Goal: Task Accomplishment & Management: Complete application form

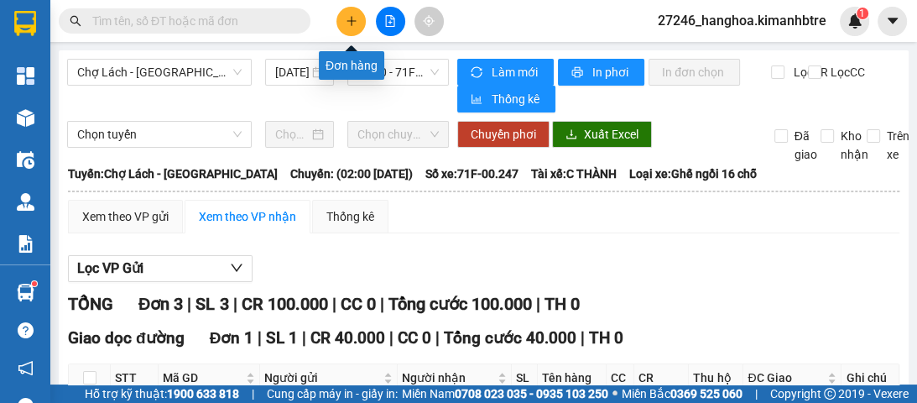
click at [351, 23] on icon "plus" at bounding box center [351, 20] width 1 height 9
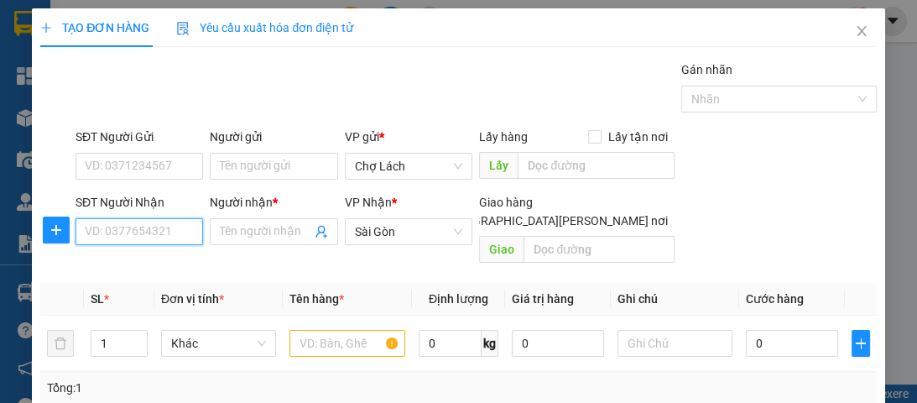
click at [157, 232] on input "SĐT Người Nhận" at bounding box center [140, 231] width 128 height 27
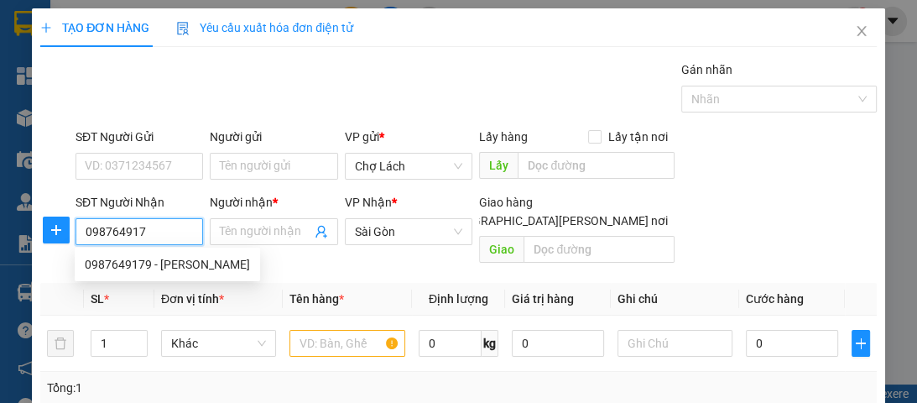
type input "0987649179"
click at [175, 267] on div "0987649179 - [PERSON_NAME]" at bounding box center [167, 264] width 165 height 18
type input "NGHỊ"
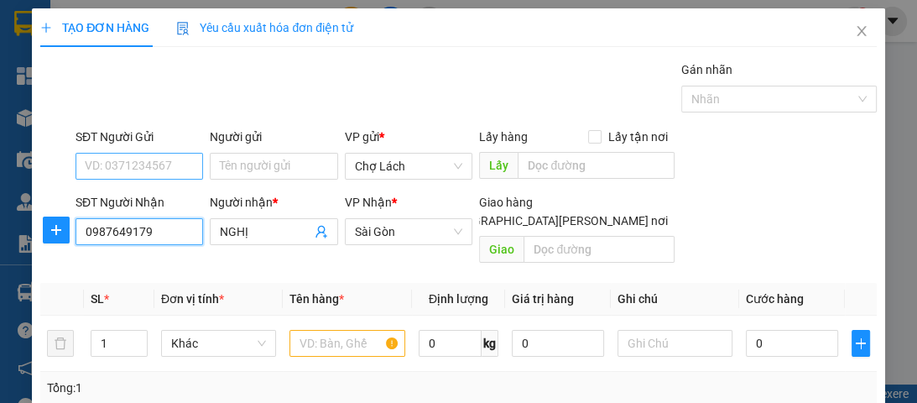
type input "0987649179"
click at [149, 164] on input "SĐT Người Gửi" at bounding box center [140, 166] width 128 height 27
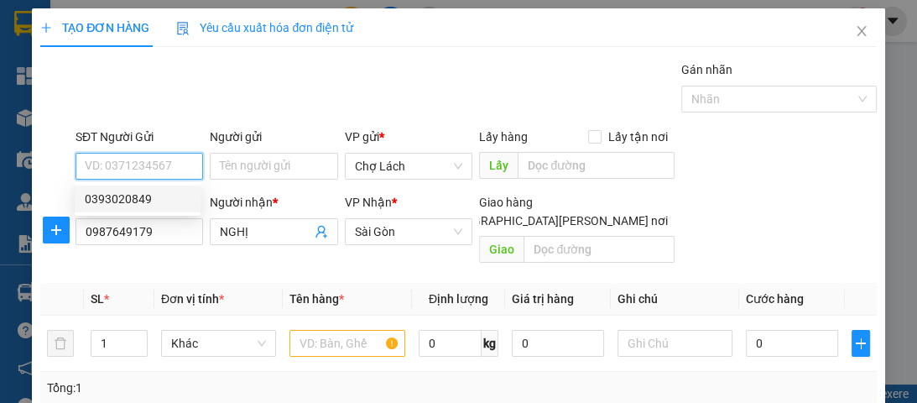
click at [183, 196] on div "0393020849" at bounding box center [138, 199] width 106 height 18
type input "0393020849"
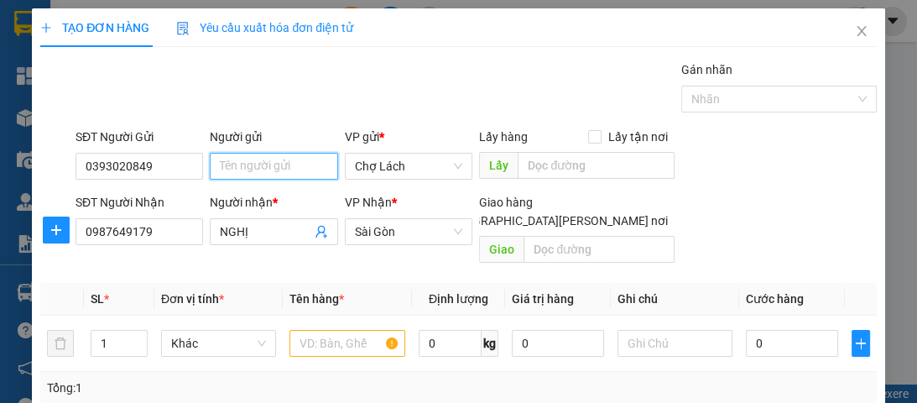
click at [215, 167] on input "Người gửi" at bounding box center [274, 166] width 128 height 27
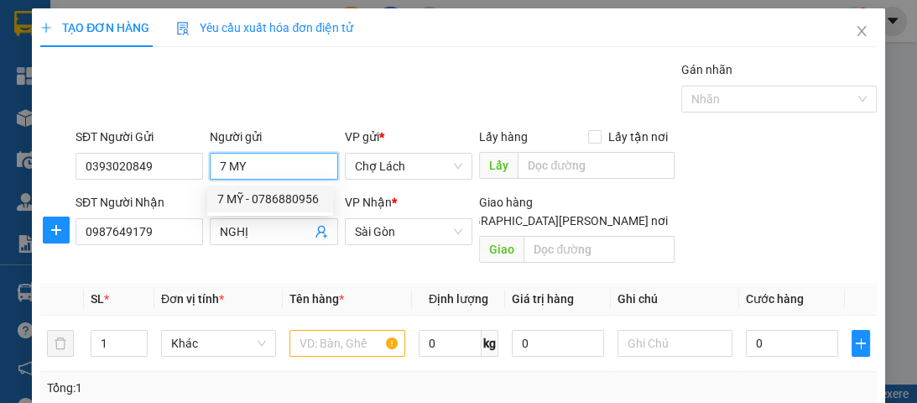
type input "7 MY"
click at [393, 93] on div "Gán nhãn Nhãn" at bounding box center [476, 89] width 808 height 59
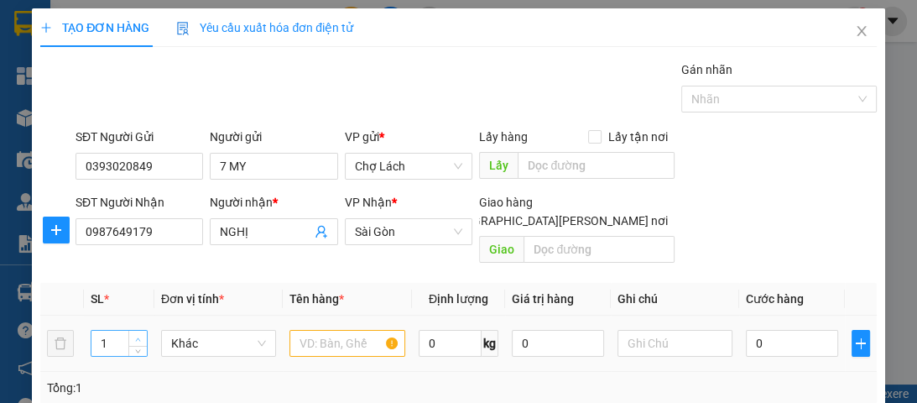
type input "2"
click at [140, 334] on span "up" at bounding box center [138, 339] width 10 height 10
click at [321, 332] on input "text" at bounding box center [346, 343] width 115 height 27
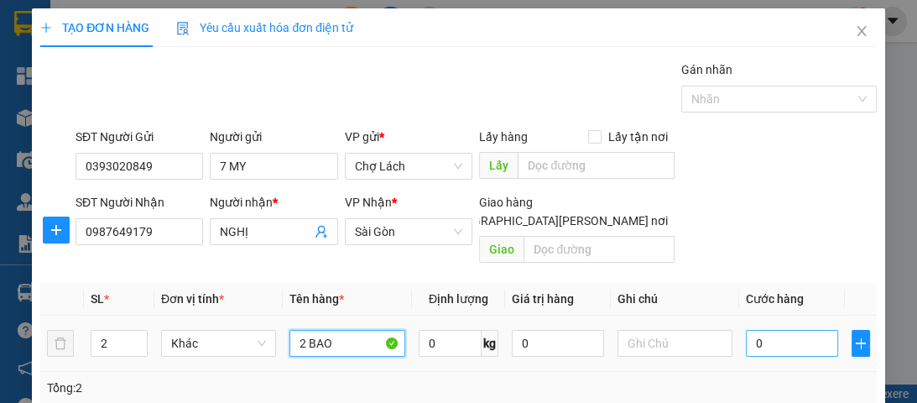
type input "2 BAO"
click at [746, 330] on input "0" at bounding box center [792, 343] width 92 height 27
type input "60"
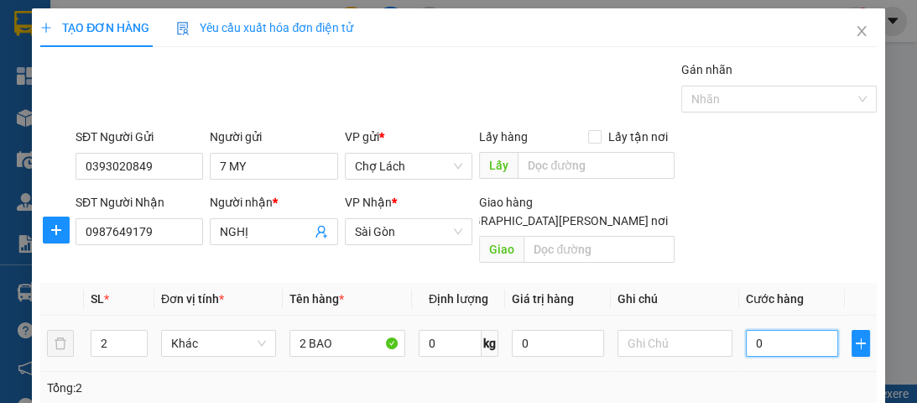
type input "60"
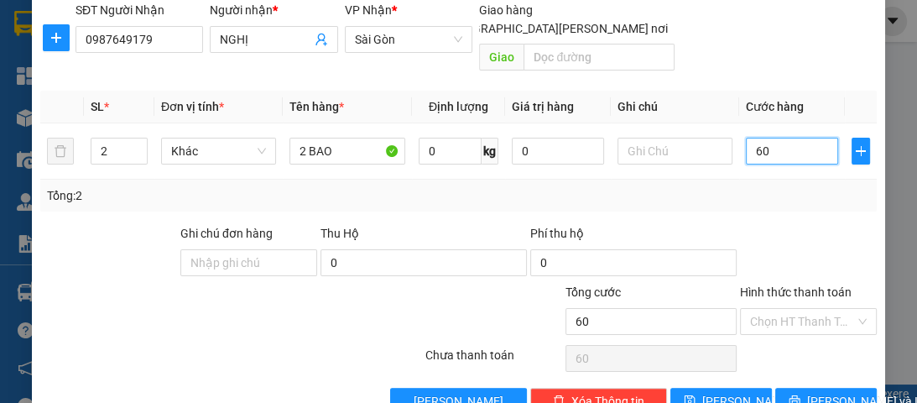
scroll to position [201, 0]
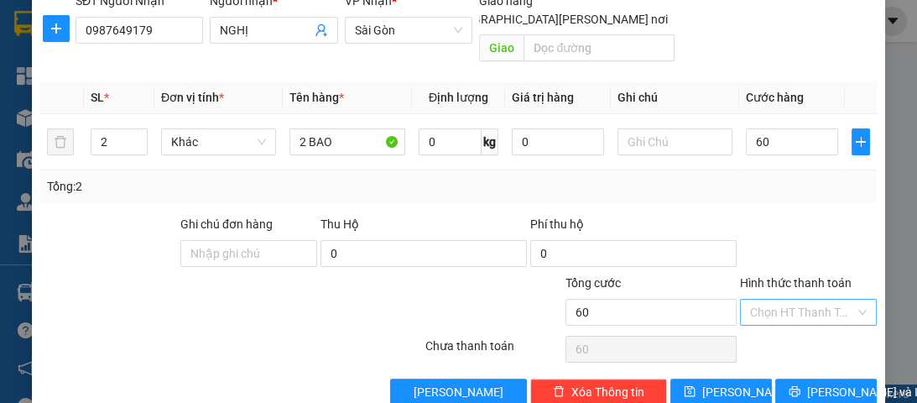
type input "60.000"
click at [771, 300] on input "Hình thức thanh toán" at bounding box center [802, 312] width 105 height 25
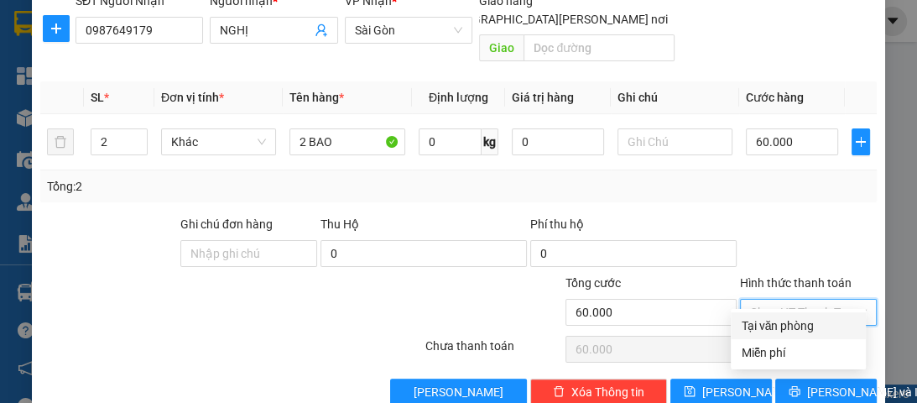
click at [775, 328] on div "Tại văn phòng" at bounding box center [798, 325] width 115 height 18
type input "0"
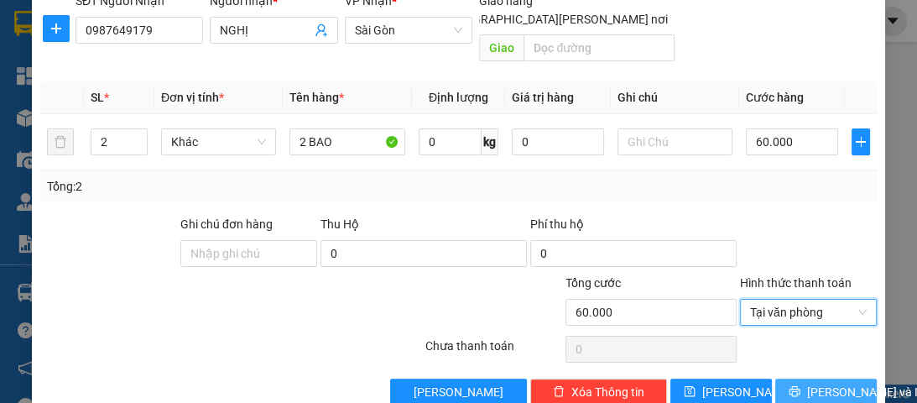
click at [812, 383] on span "[PERSON_NAME] và In" at bounding box center [865, 392] width 117 height 18
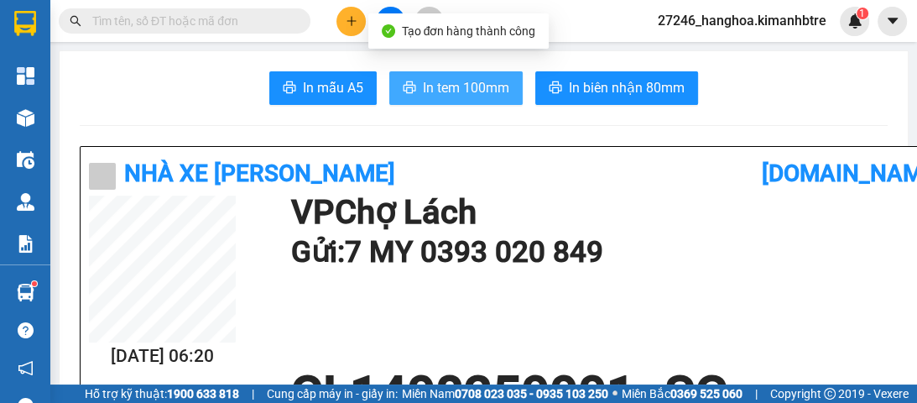
click at [436, 87] on span "In tem 100mm" at bounding box center [466, 87] width 86 height 21
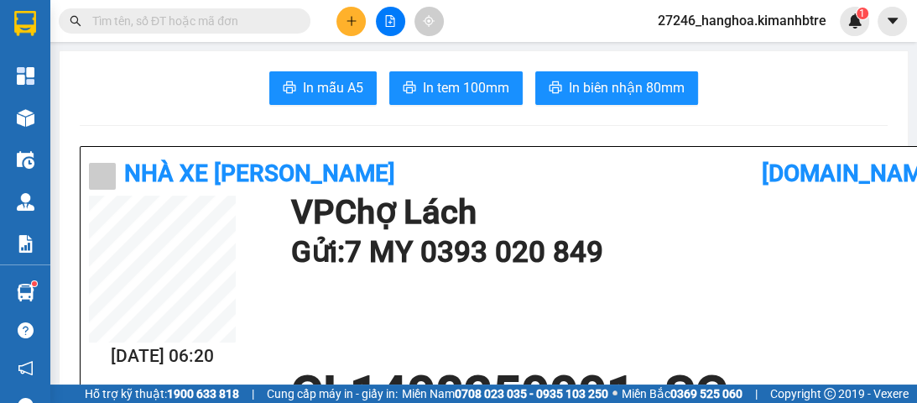
click at [387, 23] on icon "file-add" at bounding box center [390, 21] width 12 height 12
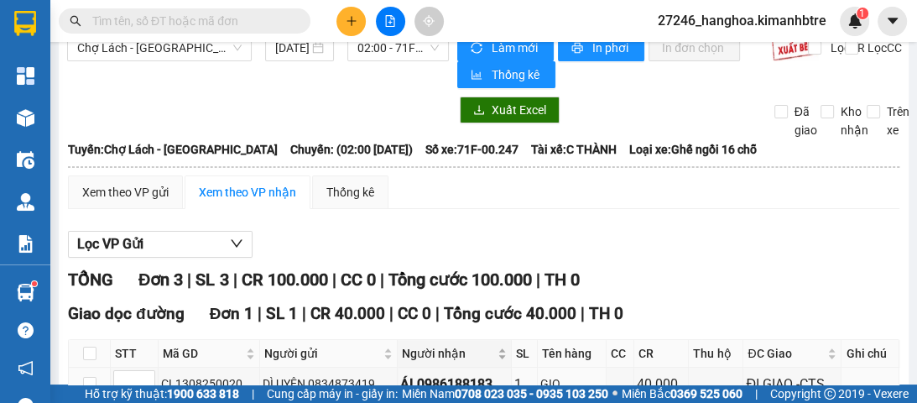
scroll to position [22, 0]
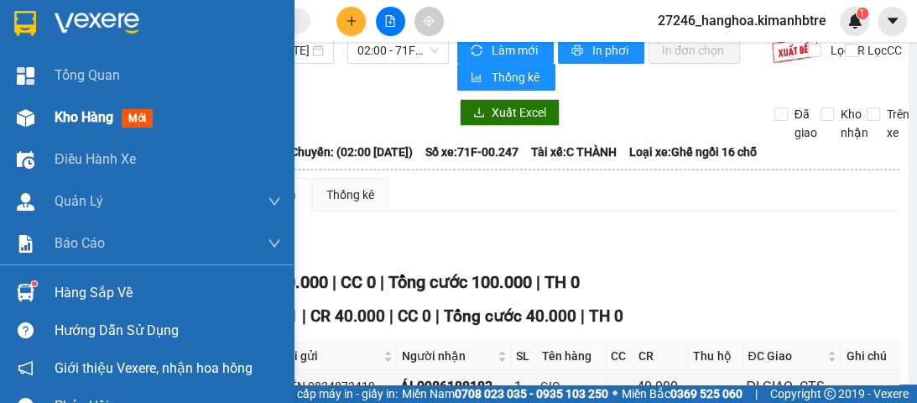
click at [55, 111] on span "Kho hàng" at bounding box center [84, 117] width 59 height 16
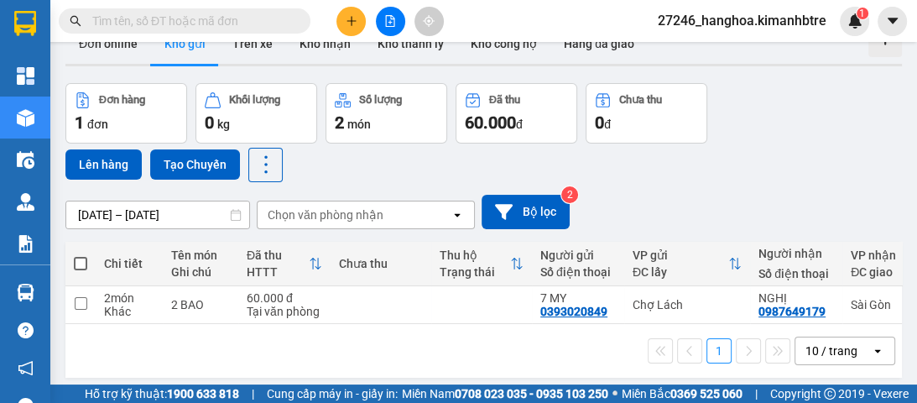
scroll to position [77, 0]
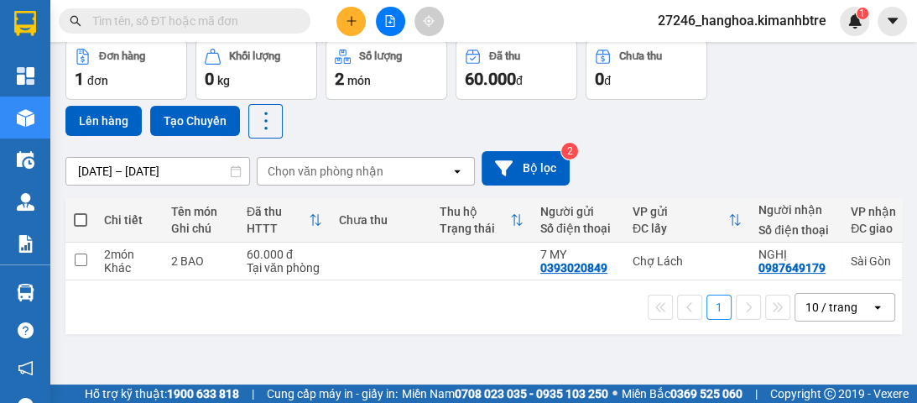
click at [824, 315] on div "10 / trang" at bounding box center [832, 307] width 52 height 17
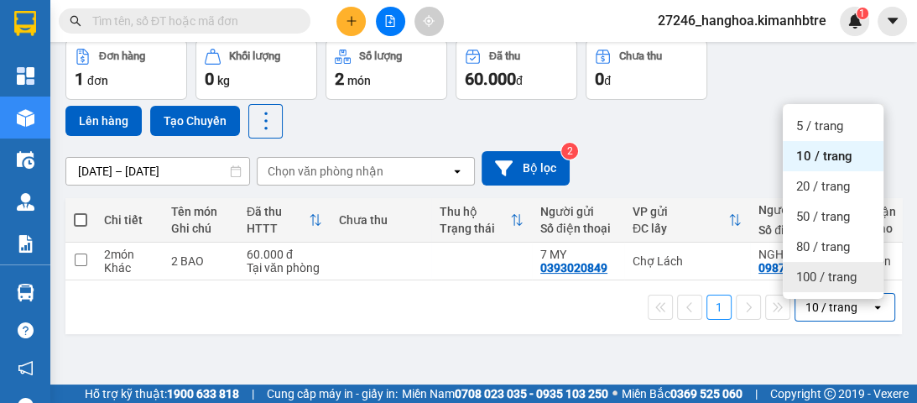
click at [828, 275] on span "100 / trang" at bounding box center [826, 277] width 60 height 17
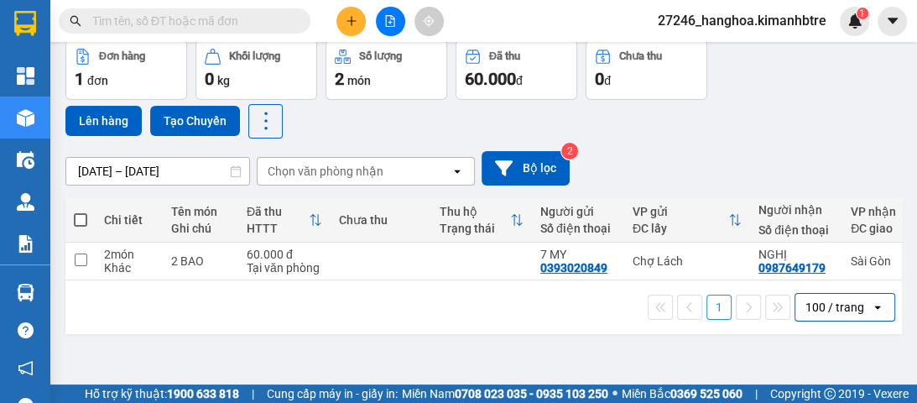
click at [76, 214] on span at bounding box center [80, 219] width 13 height 13
click at [81, 211] on input "checkbox" at bounding box center [81, 211] width 0 height 0
checkbox input "true"
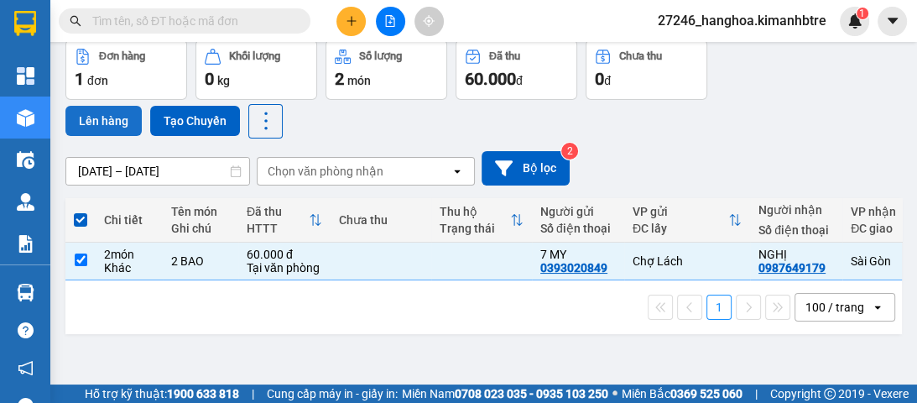
click at [101, 116] on button "Lên hàng" at bounding box center [103, 121] width 76 height 30
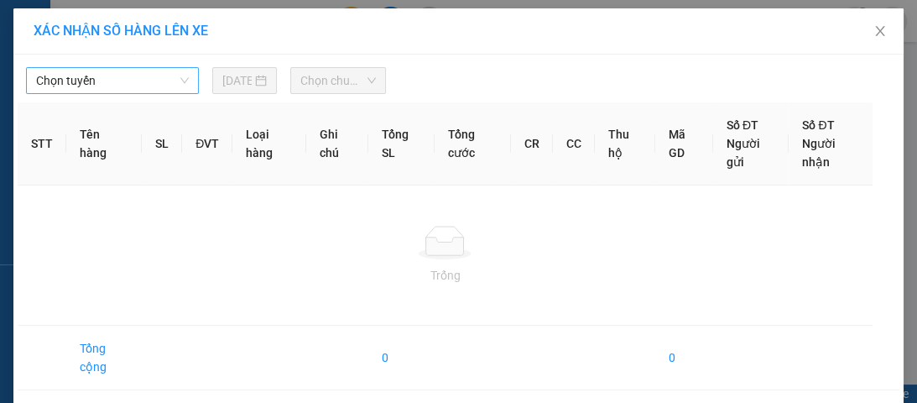
click at [121, 76] on span "Chọn tuyến" at bounding box center [112, 80] width 153 height 25
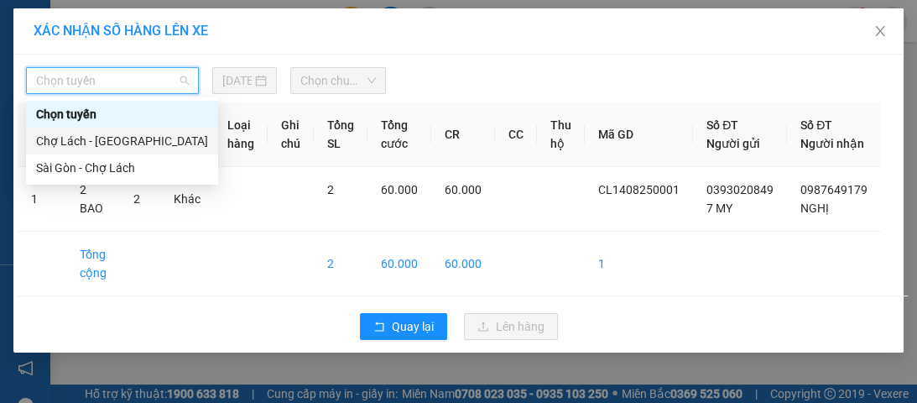
click at [120, 136] on div "Chợ Lách - [GEOGRAPHIC_DATA]" at bounding box center [122, 141] width 172 height 18
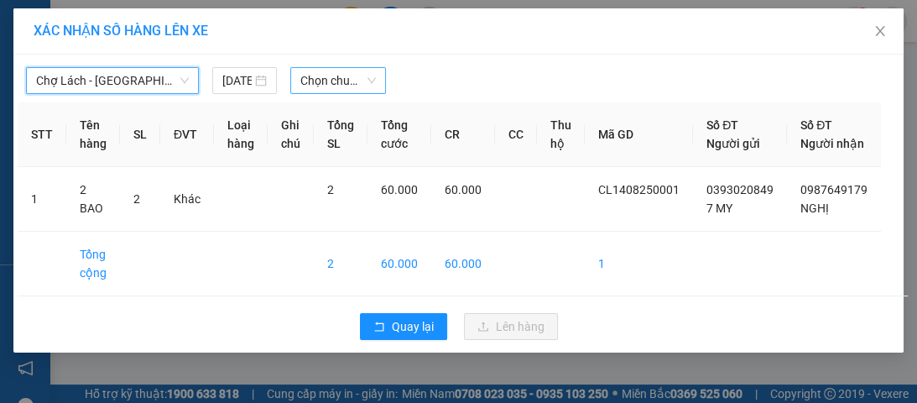
click at [322, 74] on span "Chọn chuyến" at bounding box center [338, 80] width 76 height 25
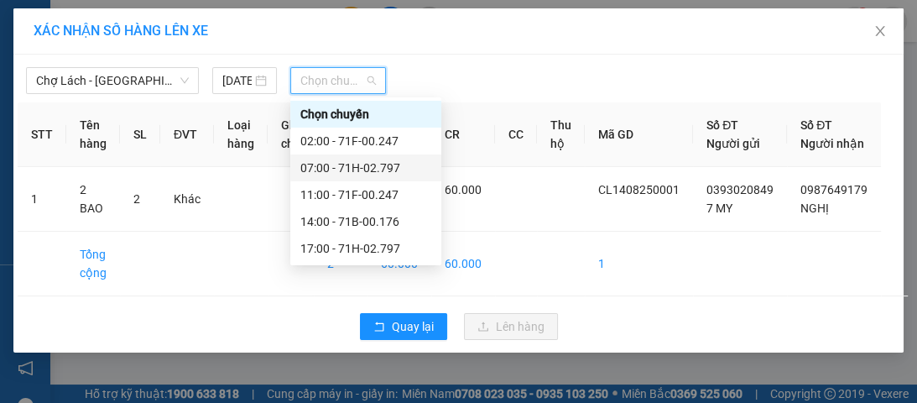
click at [362, 164] on div "07:00 - 71H-02.797" at bounding box center [365, 168] width 131 height 18
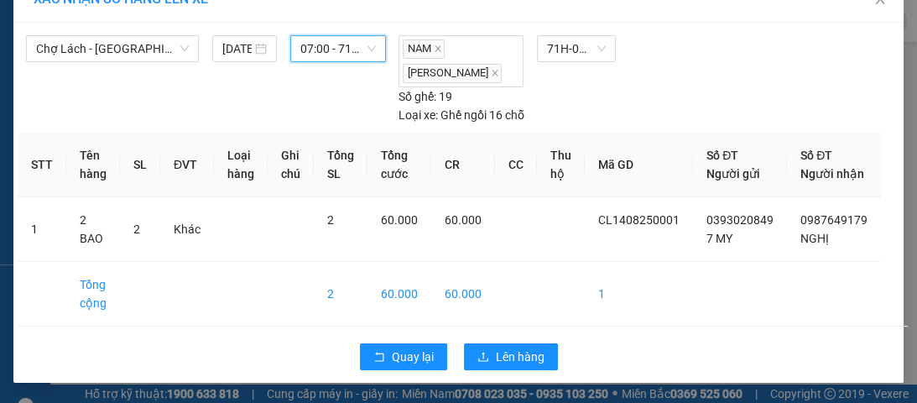
scroll to position [48, 0]
click at [505, 363] on span "Lên hàng" at bounding box center [520, 356] width 49 height 18
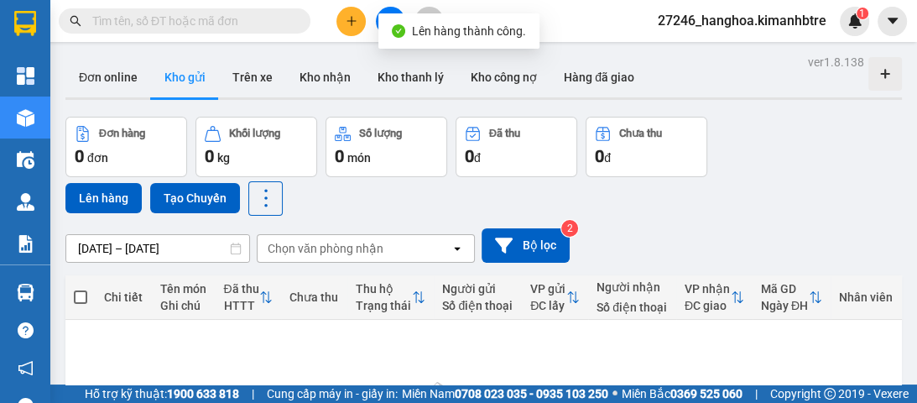
click at [384, 12] on button at bounding box center [390, 21] width 29 height 29
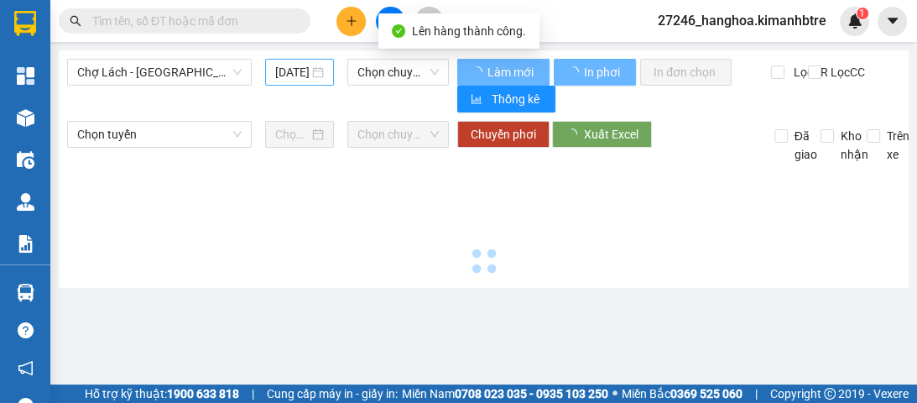
type input "[DATE]"
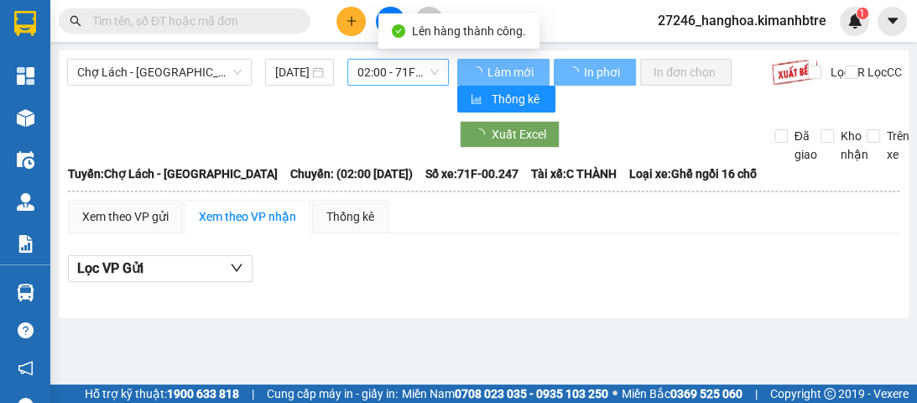
click at [388, 76] on span "02:00 - 71F-00.247" at bounding box center [397, 72] width 81 height 25
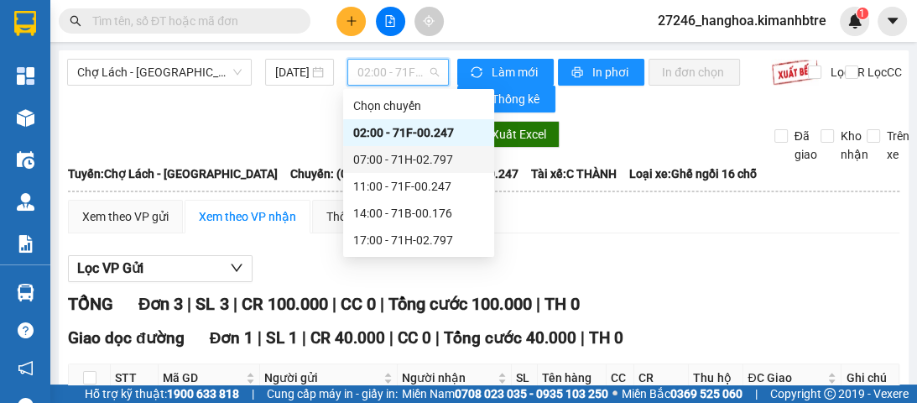
click at [396, 159] on div "07:00 - 71H-02.797" at bounding box center [418, 159] width 131 height 18
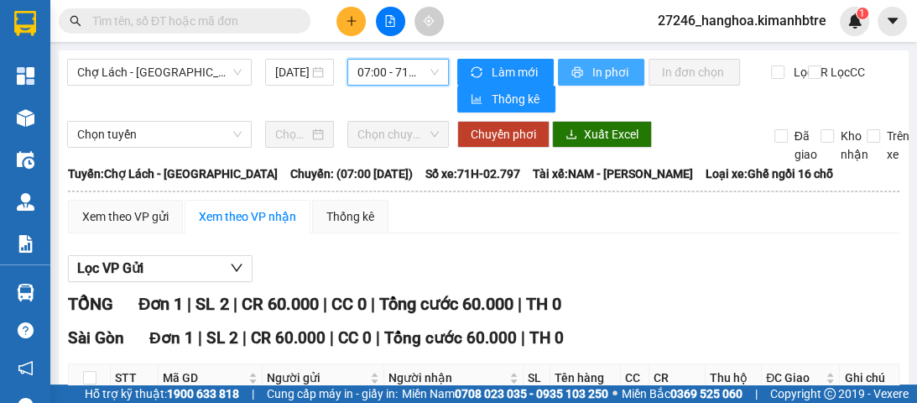
click at [598, 68] on span "In phơi" at bounding box center [611, 72] width 39 height 18
click at [373, 78] on span "07:00 - 71H-02.797" at bounding box center [397, 72] width 81 height 25
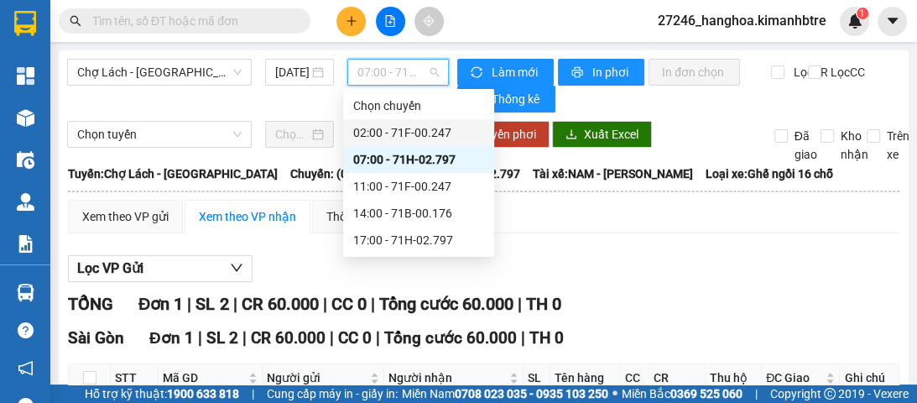
click at [422, 128] on div "02:00 - 71F-00.247" at bounding box center [418, 132] width 131 height 18
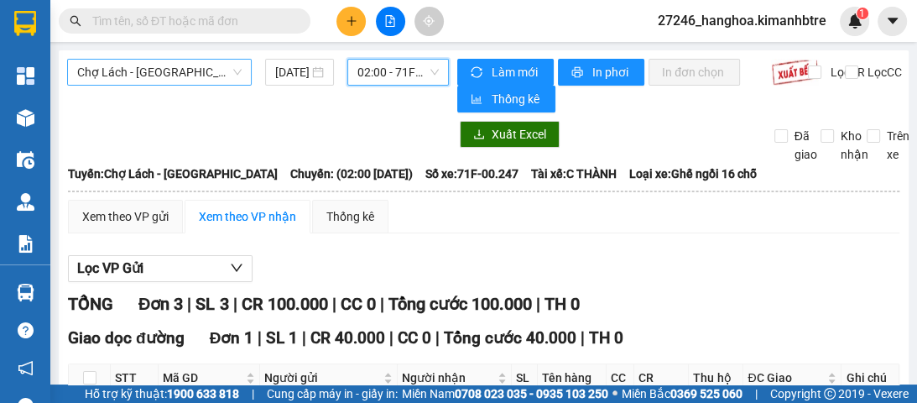
click at [176, 76] on span "Chợ Lách - [GEOGRAPHIC_DATA]" at bounding box center [159, 72] width 164 height 25
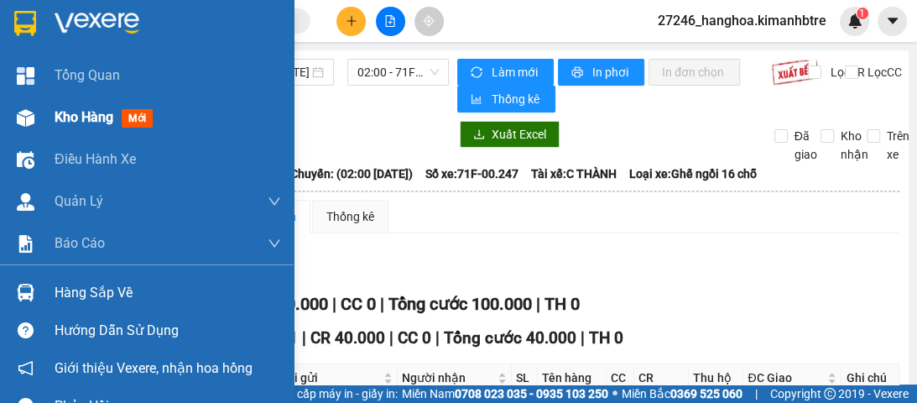
click at [60, 110] on span "Kho hàng" at bounding box center [84, 117] width 59 height 16
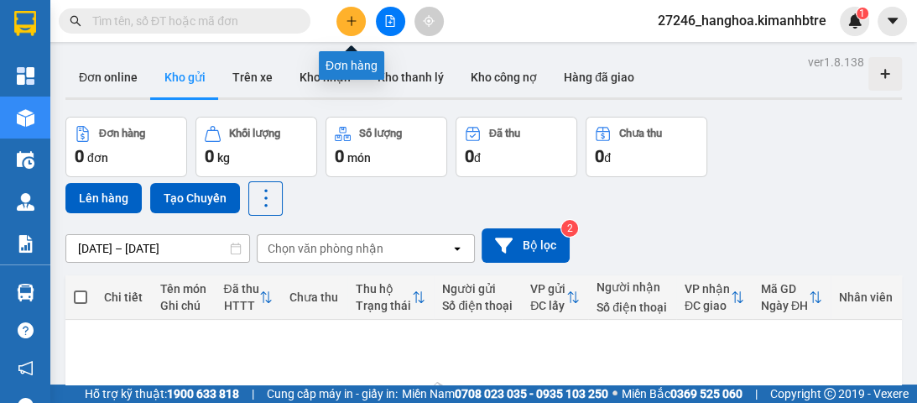
click at [341, 17] on button at bounding box center [350, 21] width 29 height 29
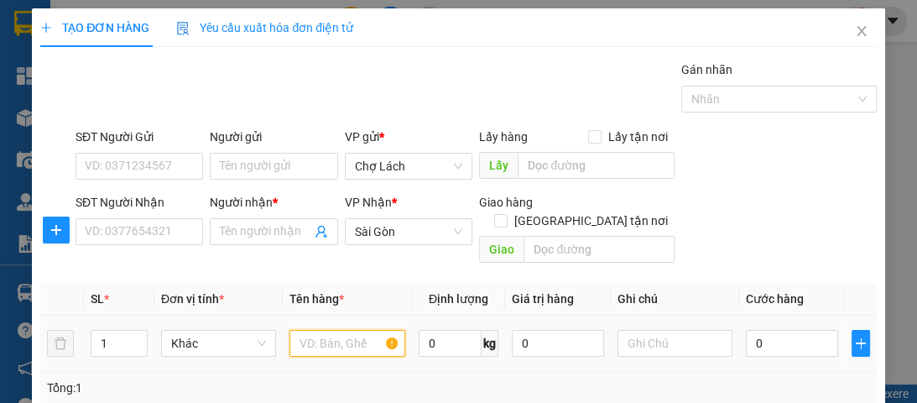
click at [322, 330] on input "text" at bounding box center [346, 343] width 115 height 27
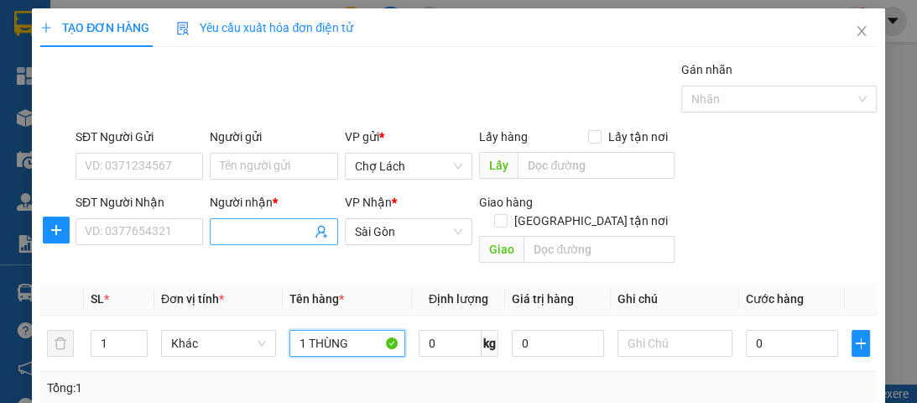
type input "1 THÙNG"
click at [241, 225] on input "Người nhận *" at bounding box center [265, 231] width 91 height 18
click at [236, 232] on input "Người nhận *" at bounding box center [265, 231] width 91 height 18
click at [232, 229] on input "Người nhận *" at bounding box center [265, 231] width 91 height 18
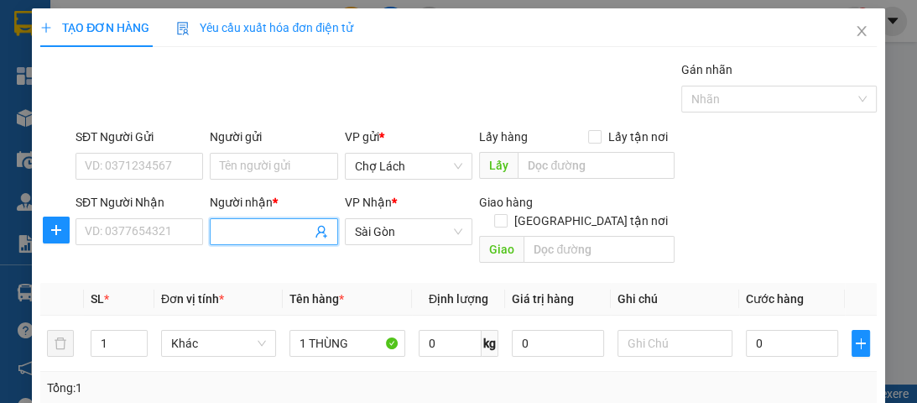
click at [262, 237] on input "Người nhận *" at bounding box center [265, 231] width 91 height 18
click at [250, 232] on input "Người nhận *" at bounding box center [265, 231] width 91 height 18
click at [747, 138] on div "SĐT Người Gửi VD: 0371234567 Người gửi Tên người gửi VP gửi * Chợ Lách Lấy hàng…" at bounding box center [476, 157] width 808 height 59
click at [265, 225] on input "Người nhận *" at bounding box center [265, 231] width 91 height 18
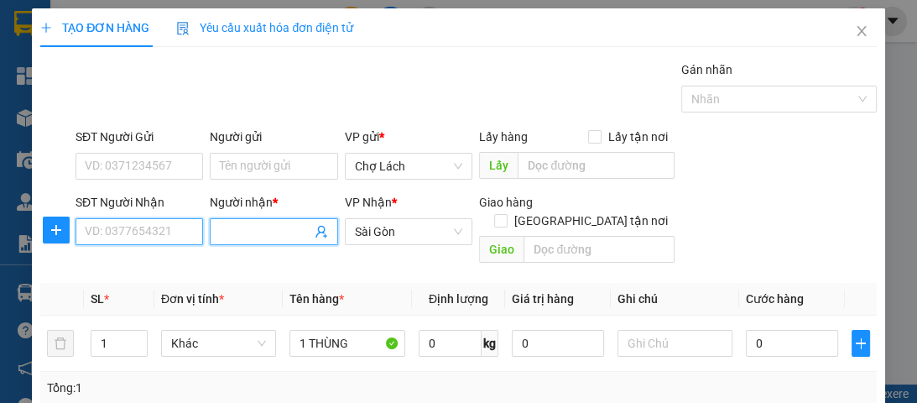
click at [149, 237] on input "SĐT Người Nhận" at bounding box center [140, 231] width 128 height 27
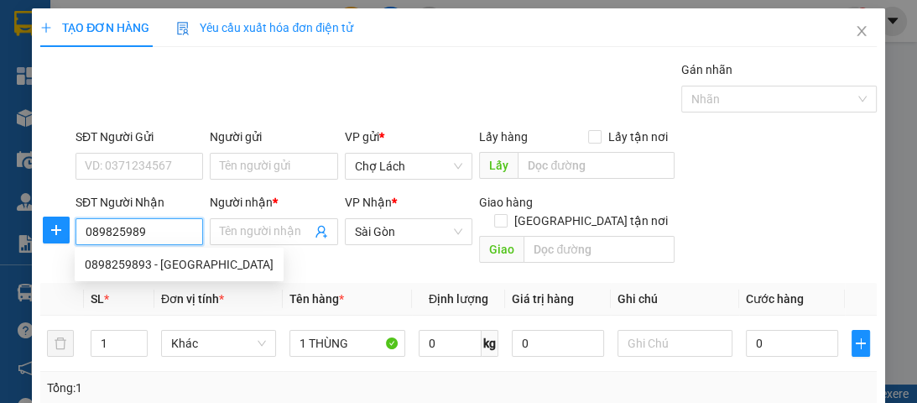
type input "0898259893"
click at [185, 259] on div "0898259893 - [GEOGRAPHIC_DATA]" at bounding box center [179, 264] width 189 height 18
type input "PHUONG"
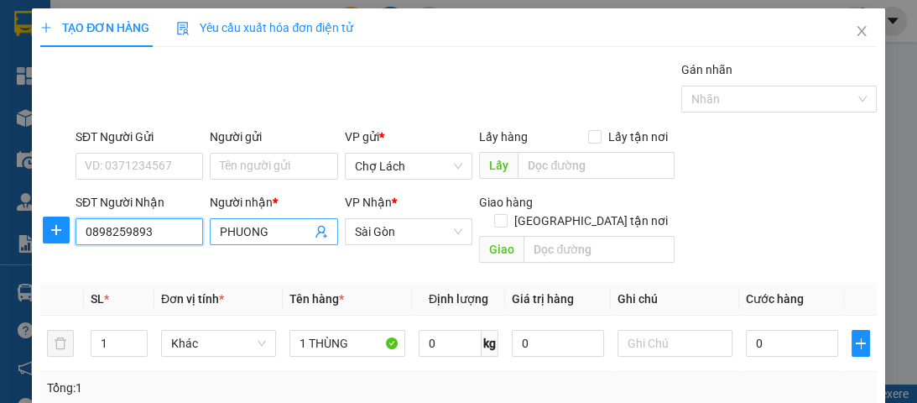
type input "0898259893"
drag, startPoint x: 268, startPoint y: 227, endPoint x: 213, endPoint y: 228, distance: 54.5
click at [213, 228] on span "PHUONG" at bounding box center [274, 231] width 128 height 27
type input "PHƯƠNG"
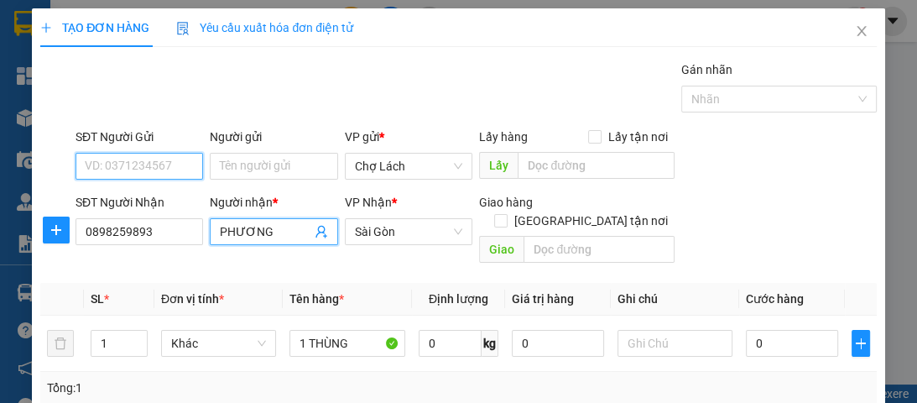
click at [162, 164] on input "SĐT Người Gửi" at bounding box center [140, 166] width 128 height 27
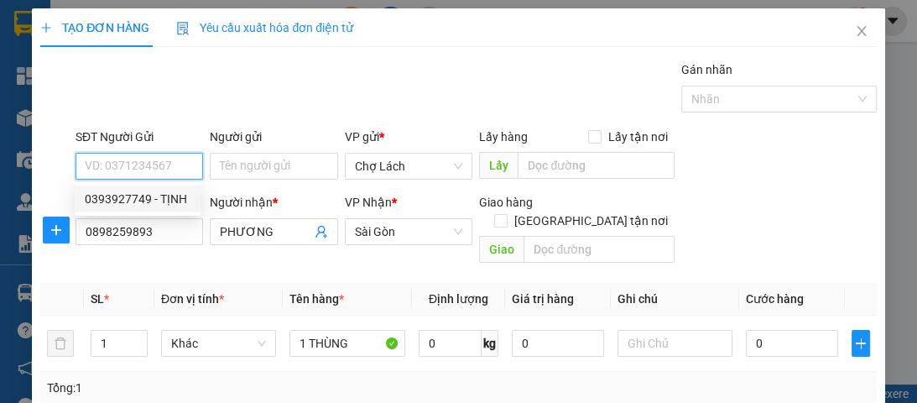
drag, startPoint x: 169, startPoint y: 196, endPoint x: 180, endPoint y: 195, distance: 10.2
click at [169, 196] on div "0393927749 - TỊNH" at bounding box center [138, 199] width 106 height 18
type input "0393927749"
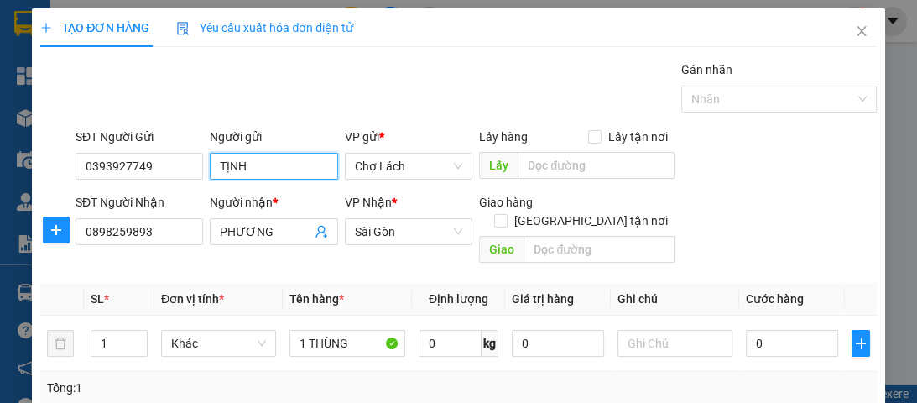
click at [217, 161] on input "TỊNH" at bounding box center [274, 166] width 128 height 27
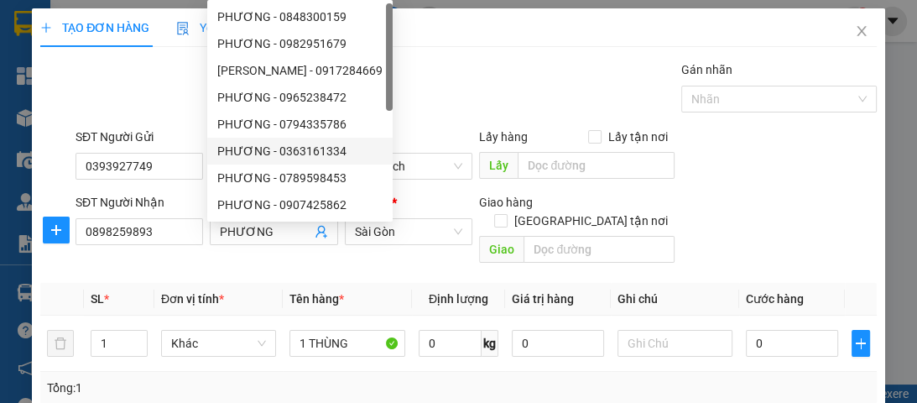
type input "C TỊNH"
click at [463, 74] on div "Gán nhãn Nhãn" at bounding box center [476, 89] width 808 height 59
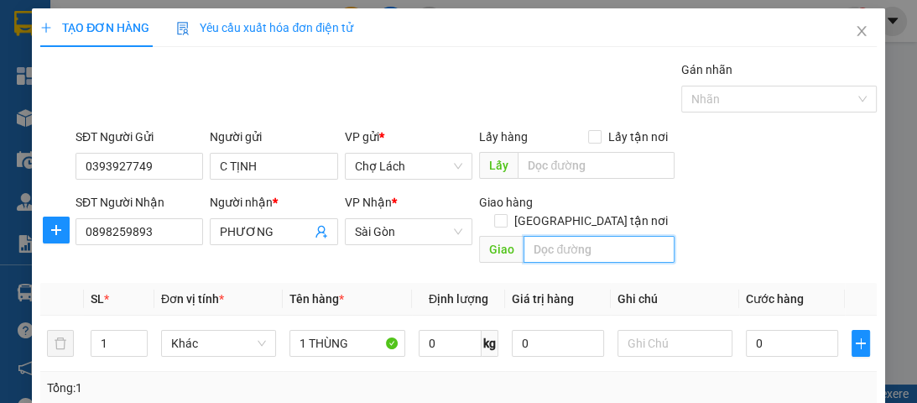
click at [554, 236] on input "text" at bounding box center [599, 249] width 151 height 27
drag, startPoint x: 621, startPoint y: 232, endPoint x: 649, endPoint y: 229, distance: 28.6
click at [649, 236] on input "Q8-CHÚ TRỌNG -30K" at bounding box center [599, 249] width 151 height 27
type input "Q8-CHÚ TRỌNG -TSR"
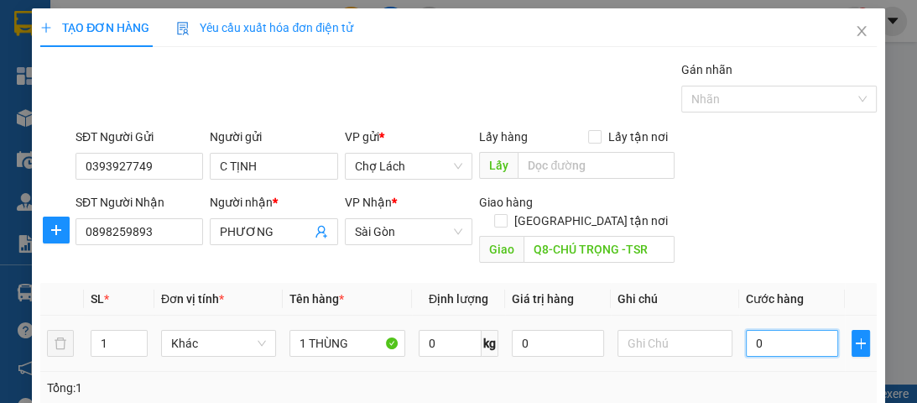
type input "6"
type input "60"
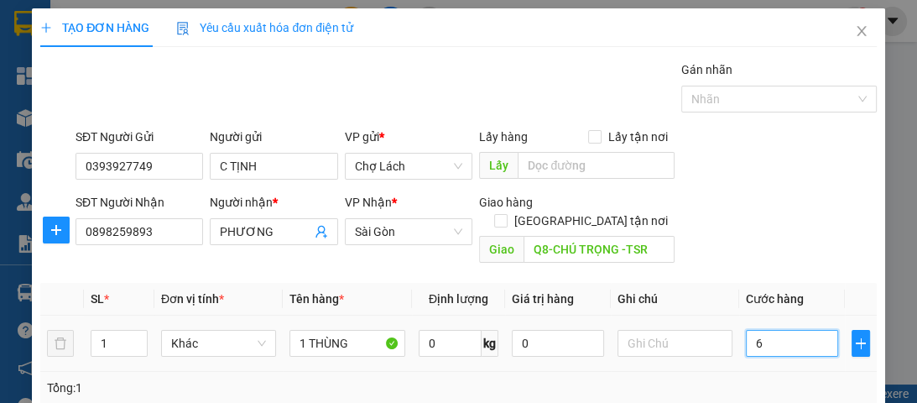
type input "60"
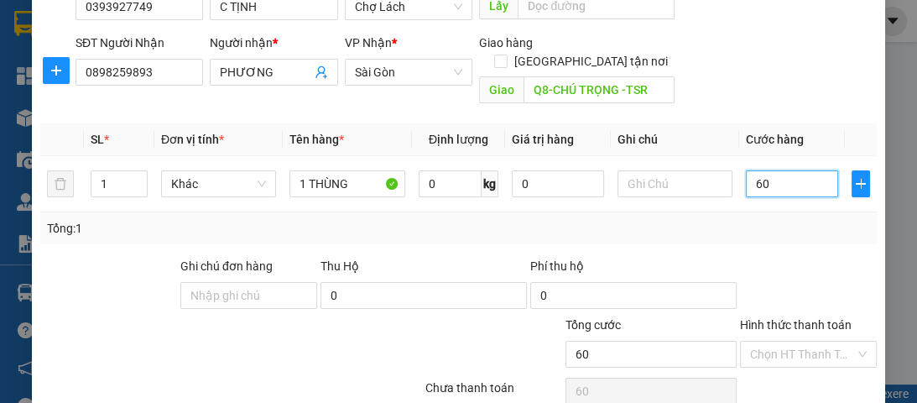
scroll to position [216, 0]
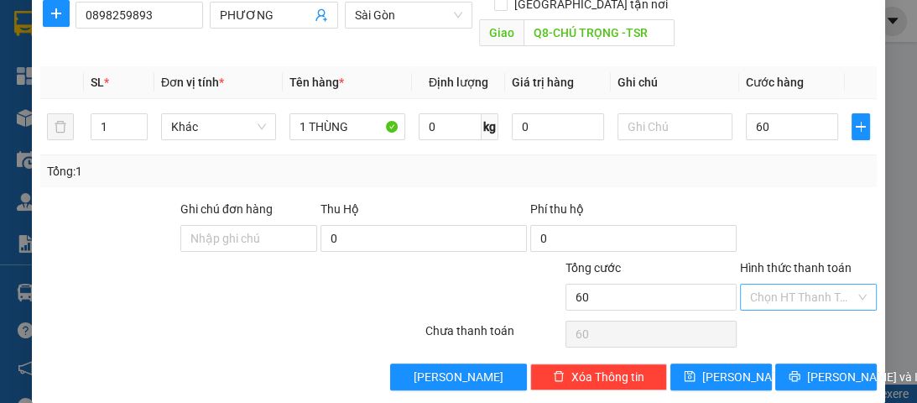
click at [790, 284] on input "Hình thức thanh toán" at bounding box center [802, 296] width 105 height 25
type input "60.000"
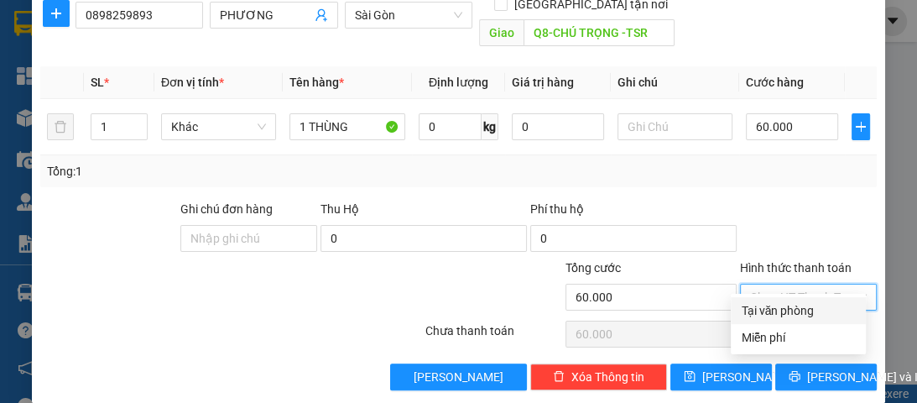
click at [789, 313] on div "Tại văn phòng" at bounding box center [798, 310] width 115 height 18
type input "0"
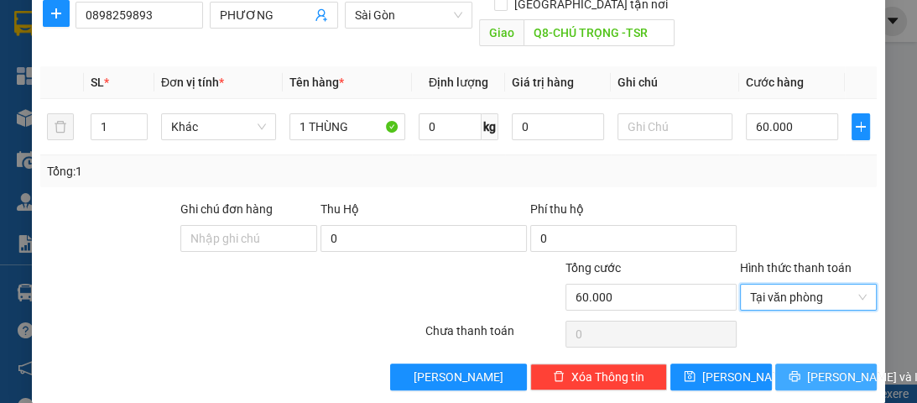
click at [827, 368] on span "[PERSON_NAME] và In" at bounding box center [865, 377] width 117 height 18
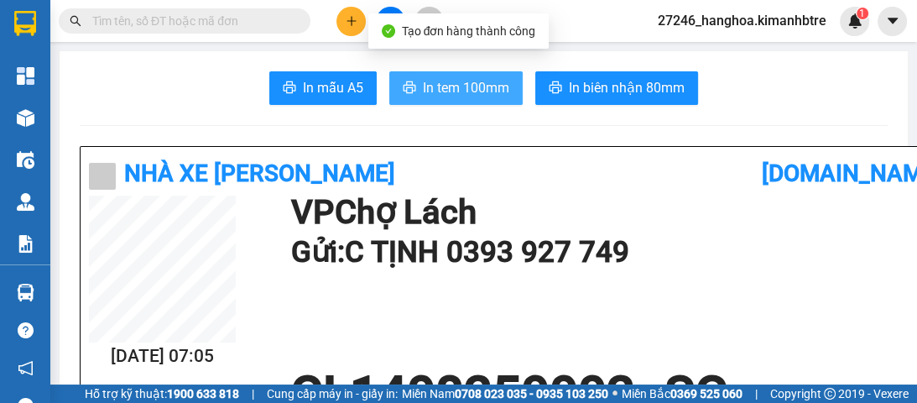
click at [463, 88] on span "In tem 100mm" at bounding box center [466, 87] width 86 height 21
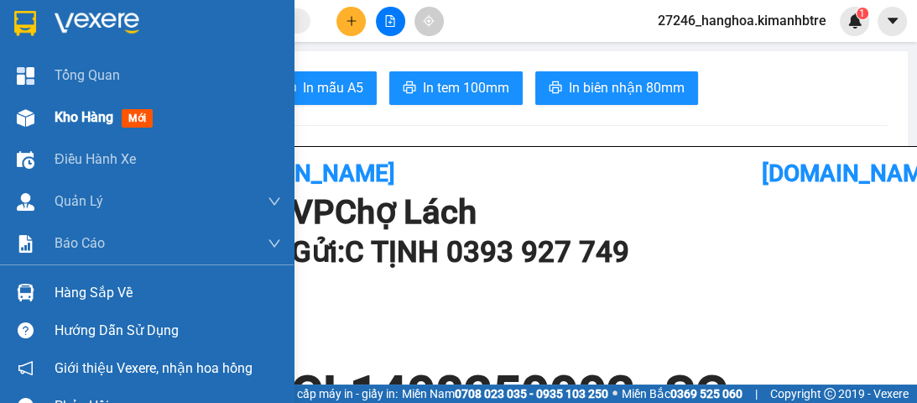
click at [60, 113] on span "Kho hàng" at bounding box center [84, 117] width 59 height 16
